Goal: Information Seeking & Learning: Learn about a topic

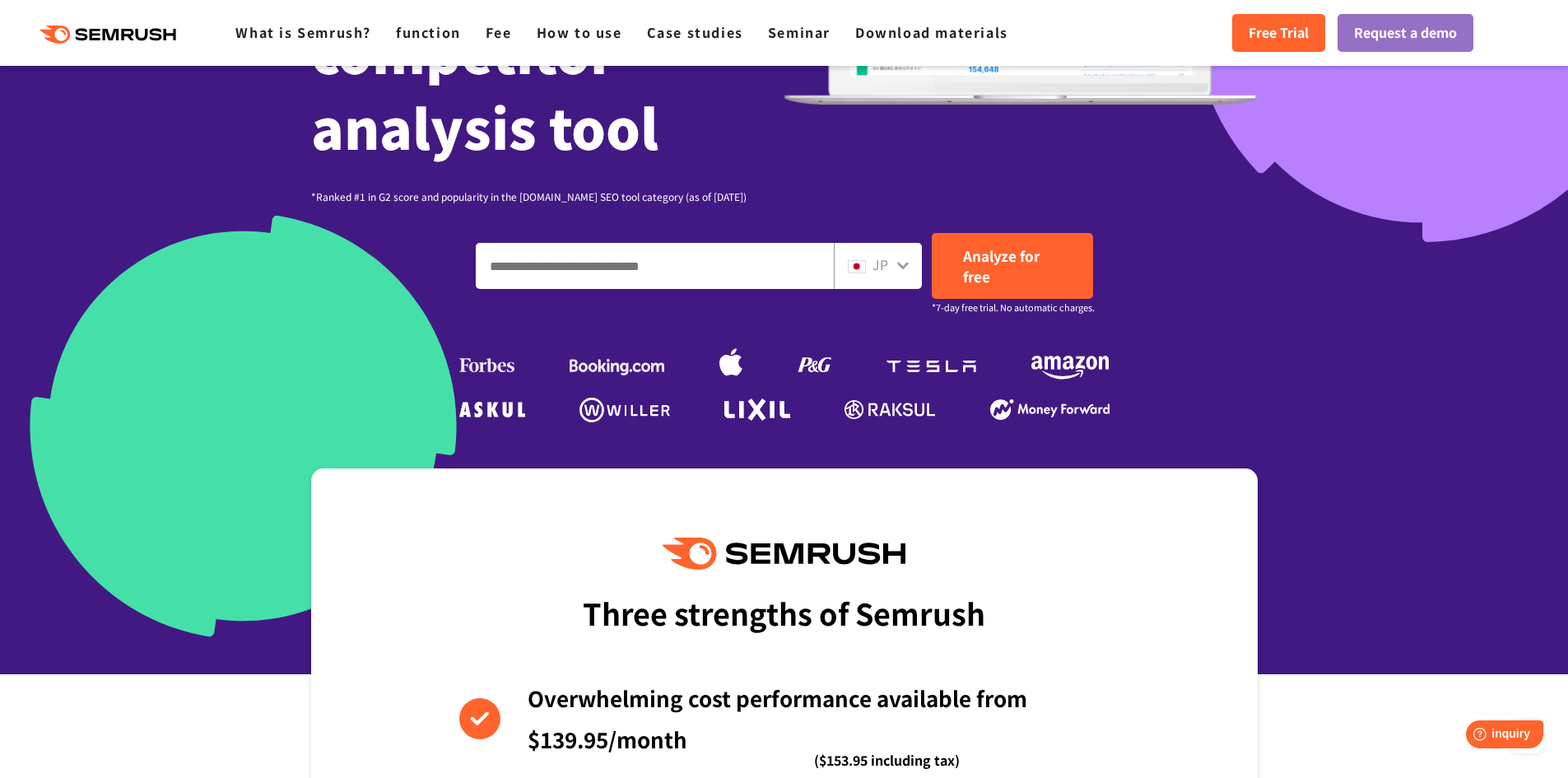
scroll to position [329, 0]
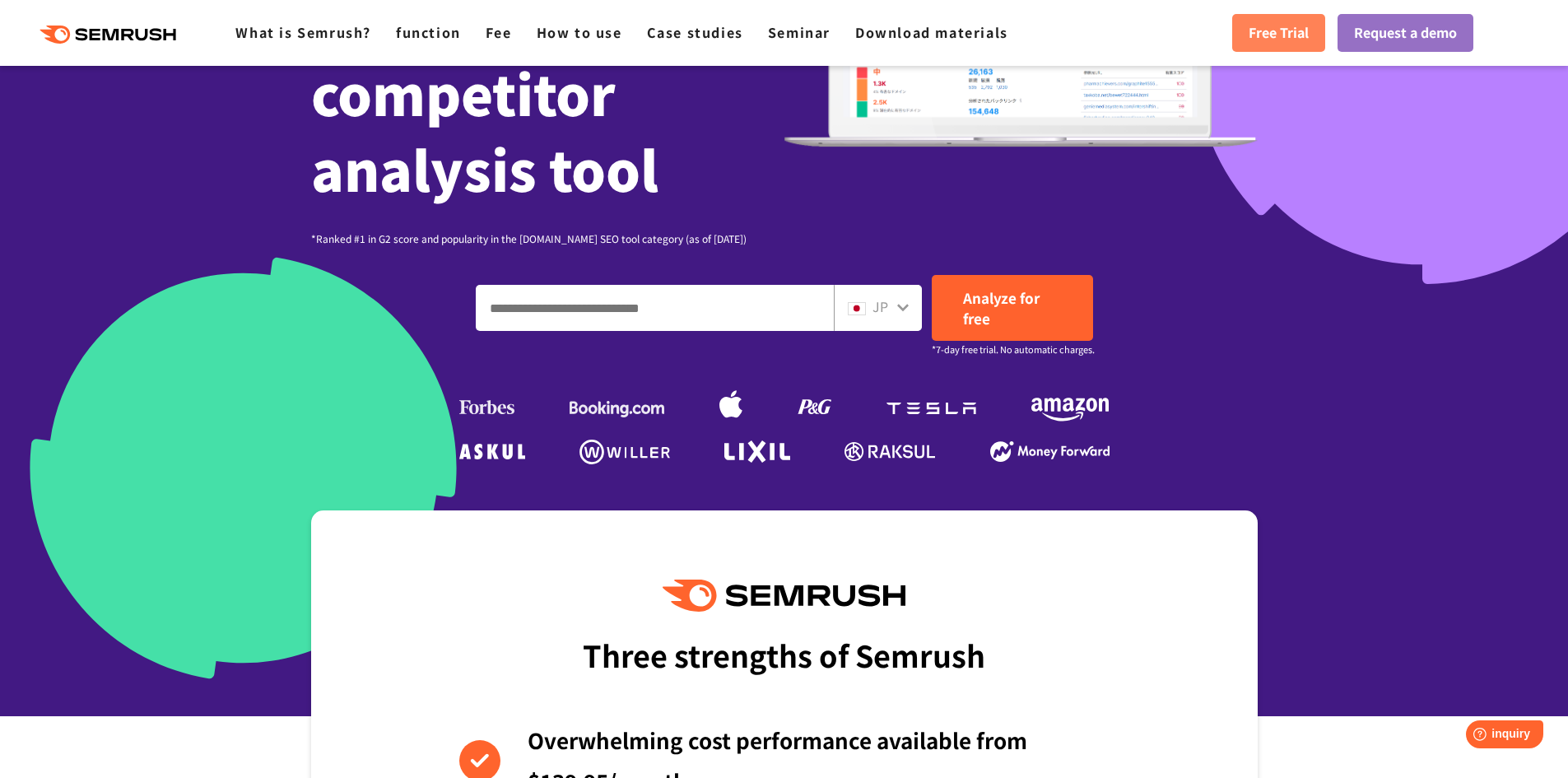
click at [1309, 41] on link "Free Trial" at bounding box center [1278, 33] width 93 height 38
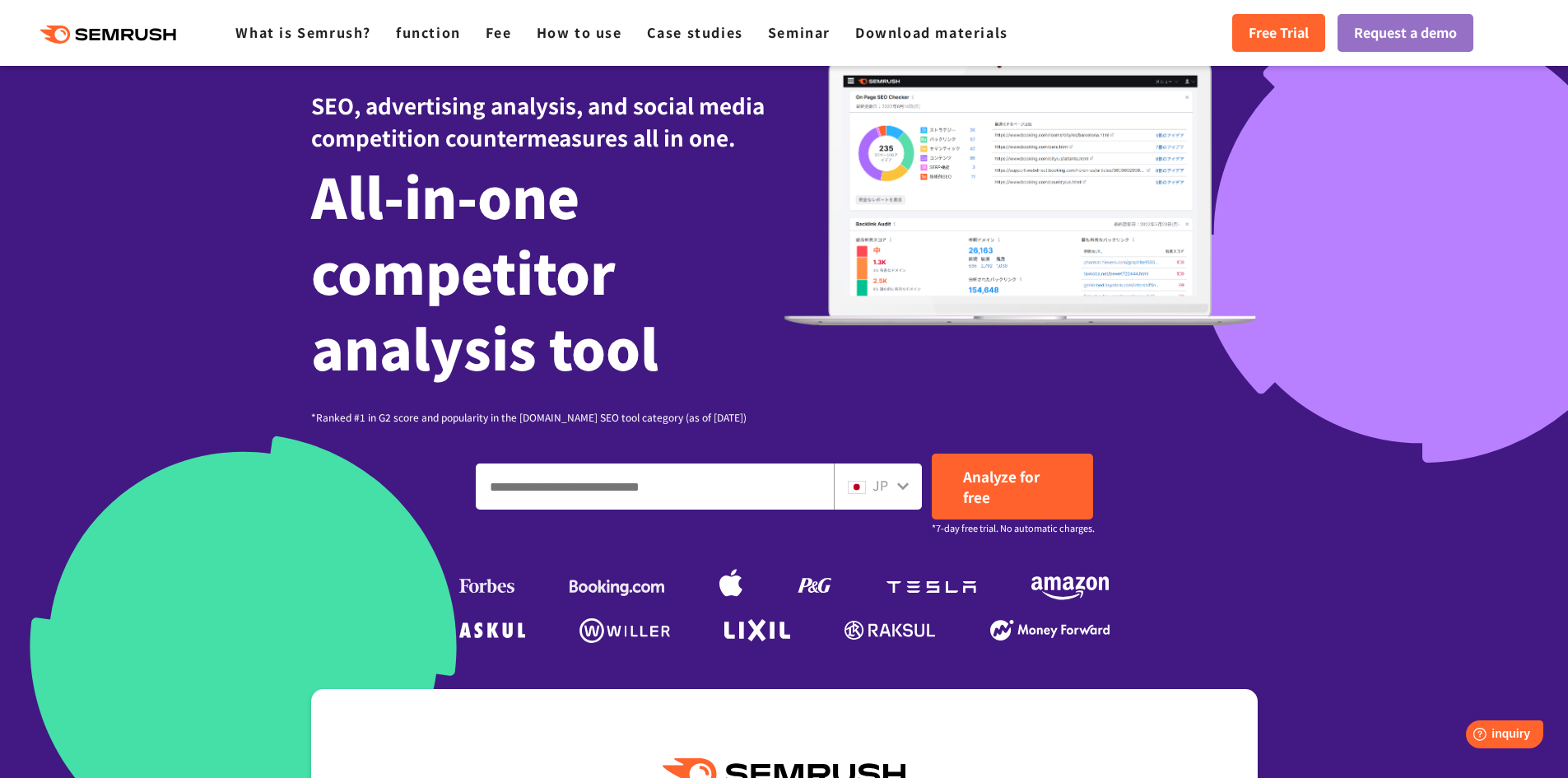
scroll to position [0, 0]
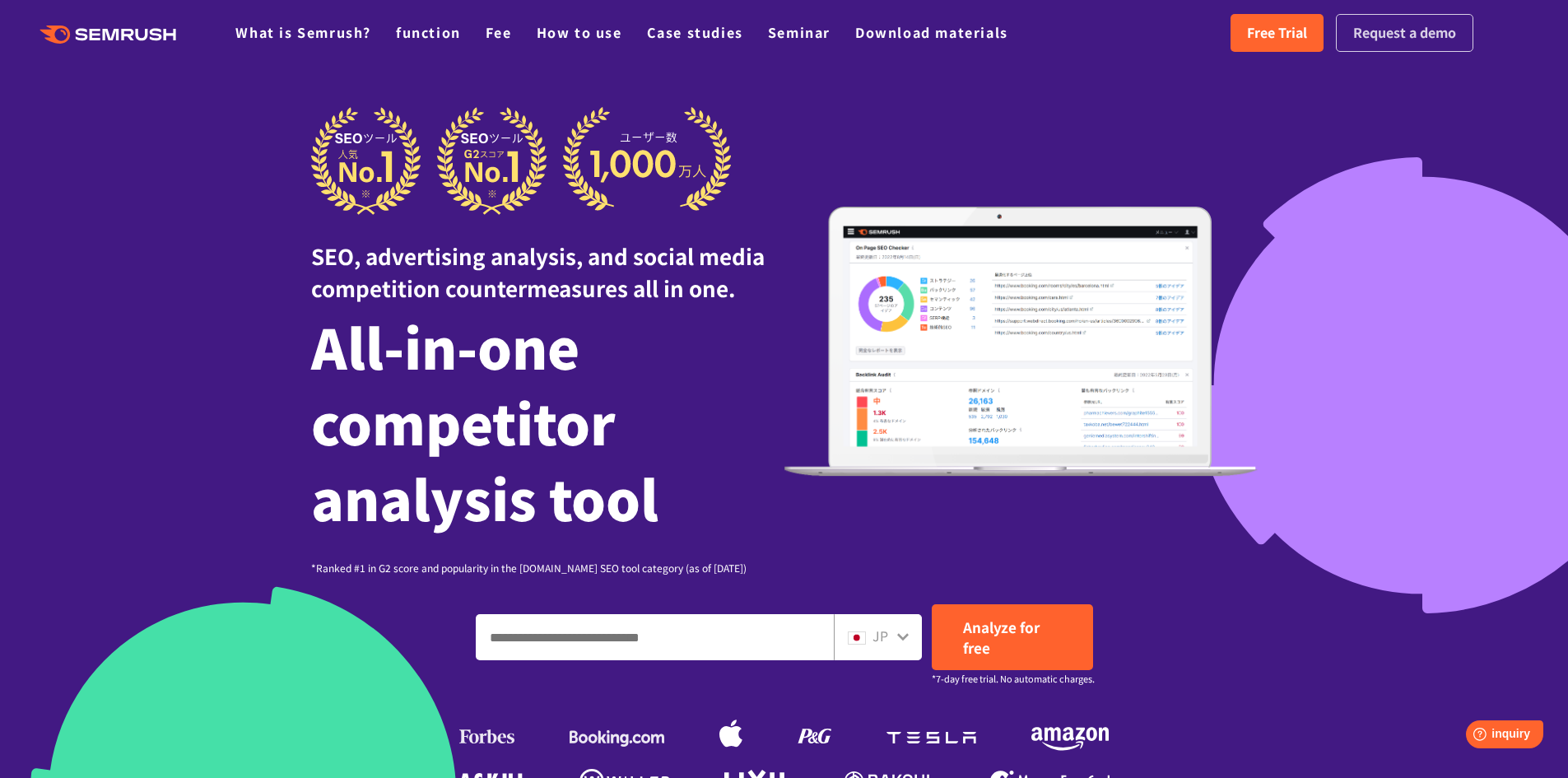
click at [1396, 45] on link "Request a demo" at bounding box center [1404, 33] width 138 height 38
click at [430, 35] on font "function" at bounding box center [429, 33] width 65 height 20
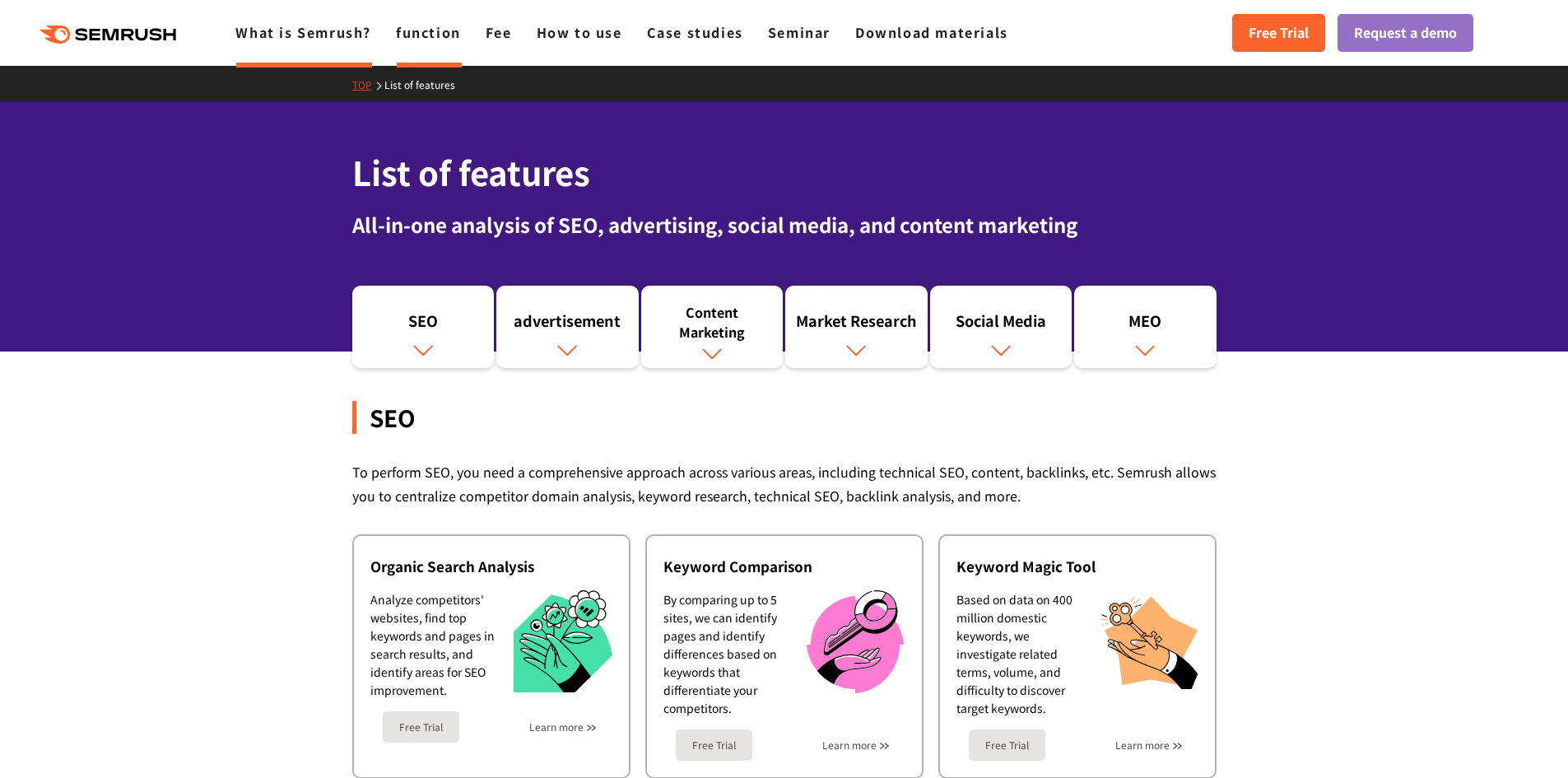
click at [307, 38] on font "What is Semrush?" at bounding box center [303, 33] width 136 height 20
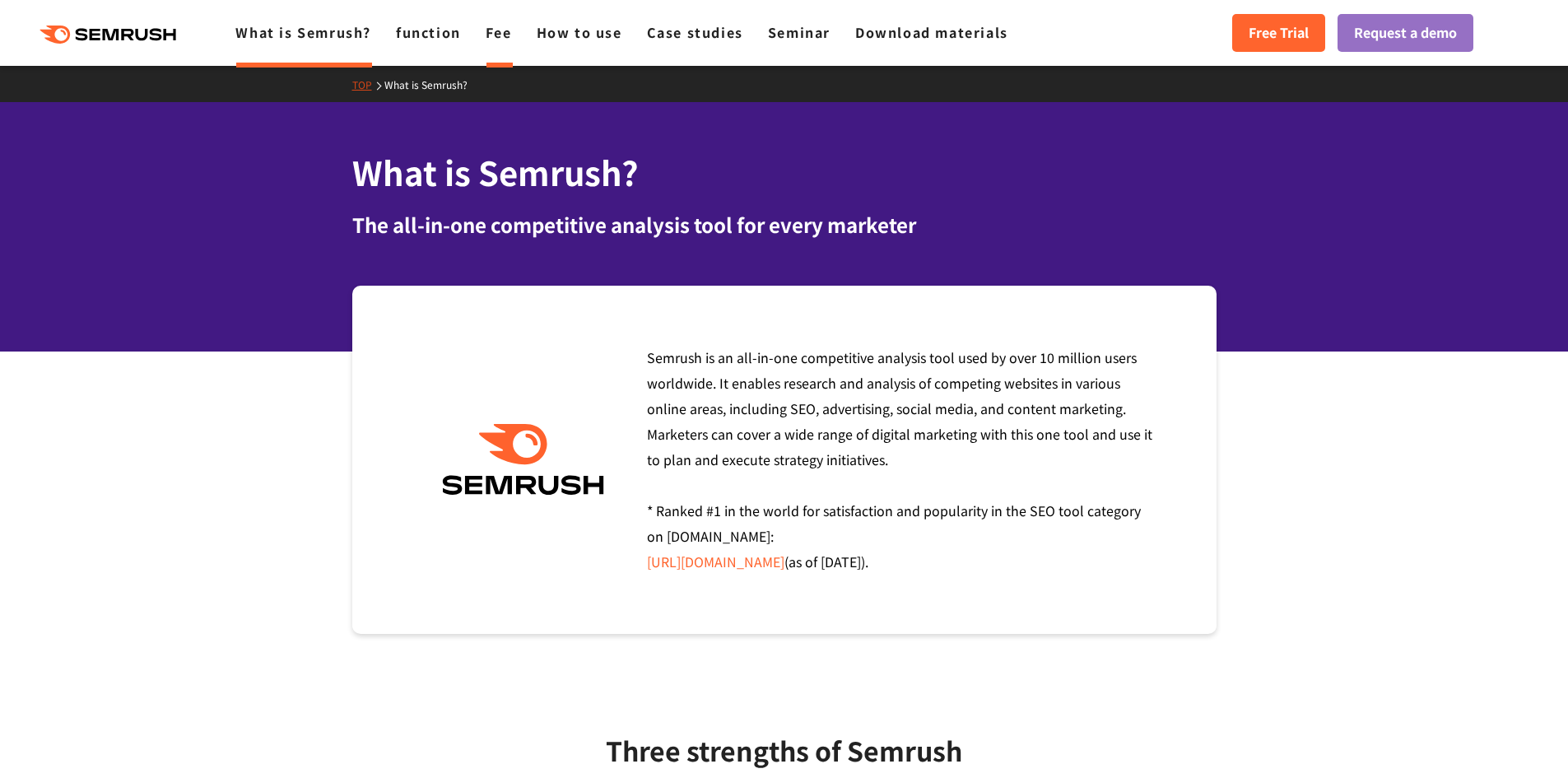
click at [490, 39] on font "Fee" at bounding box center [499, 33] width 27 height 20
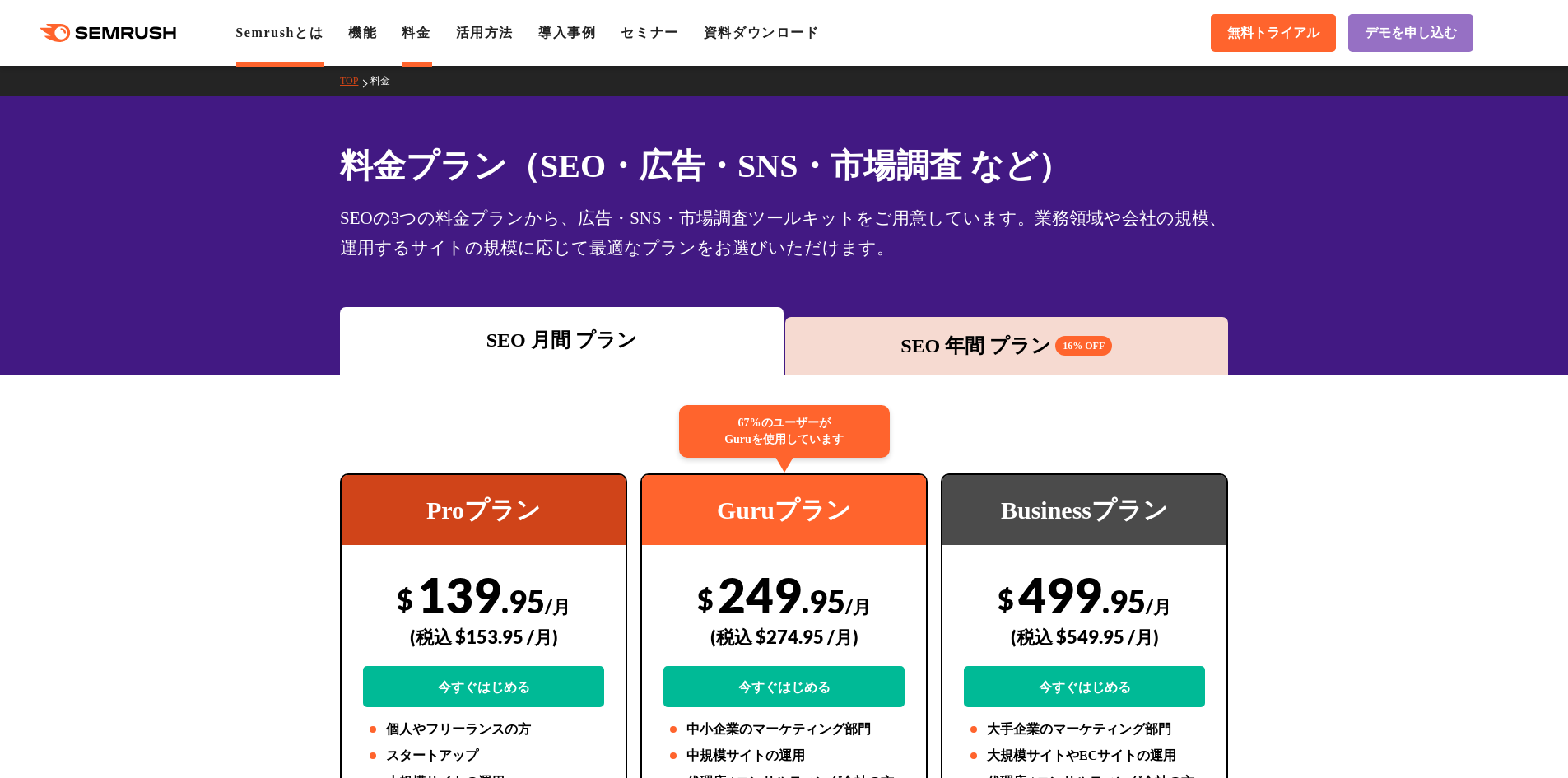
click at [294, 39] on li "Semrushとは" at bounding box center [279, 33] width 88 height 20
